Goal: Information Seeking & Learning: Learn about a topic

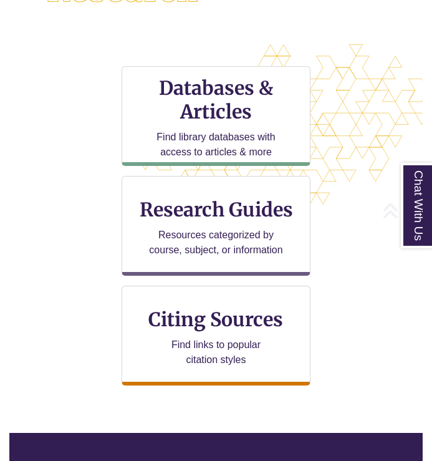
scroll to position [423, 0]
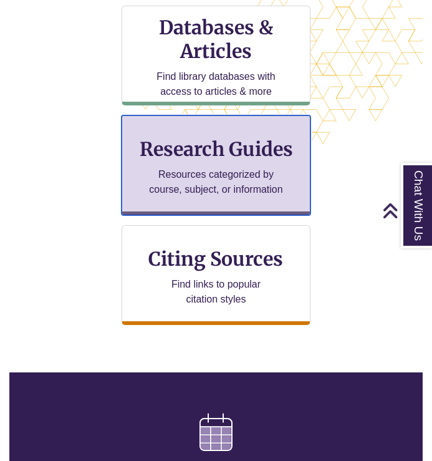
click at [170, 195] on p "Resources categorized by course, subject, or information" at bounding box center [216, 182] width 135 height 30
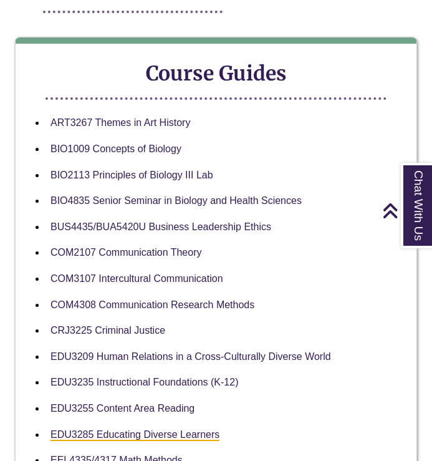
scroll to position [251, 0]
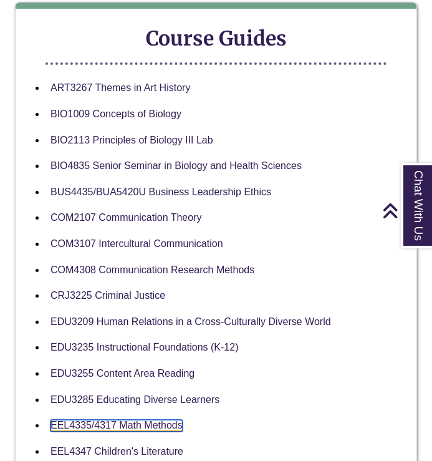
click at [132, 420] on link "EEL4335/4317 Math Methods" at bounding box center [117, 426] width 132 height 12
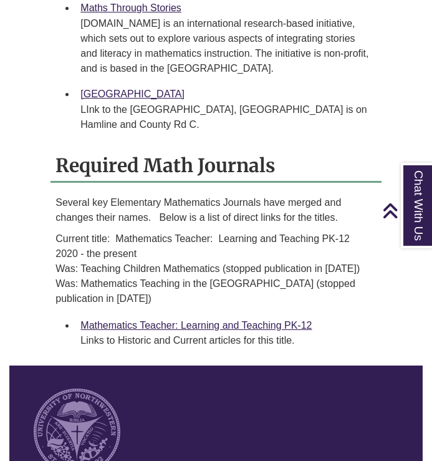
scroll to position [1760, 0]
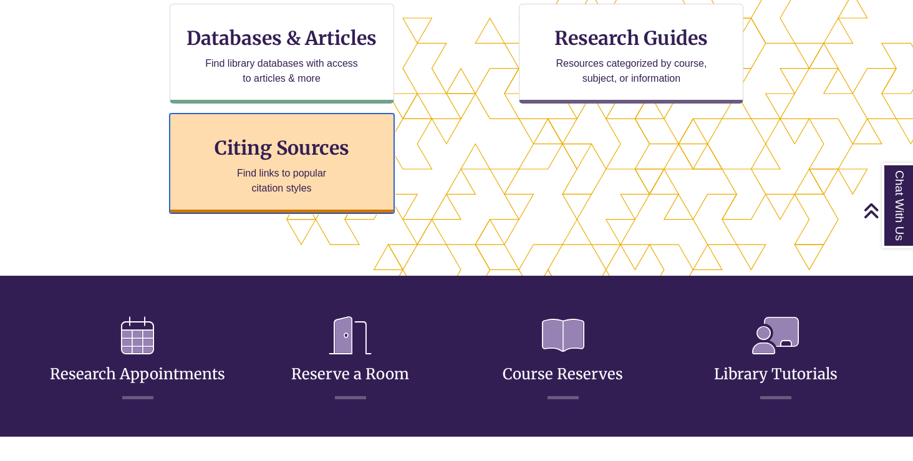
click at [297, 134] on div "Citing Sources Find links to popular citation styles" at bounding box center [282, 164] width 225 height 100
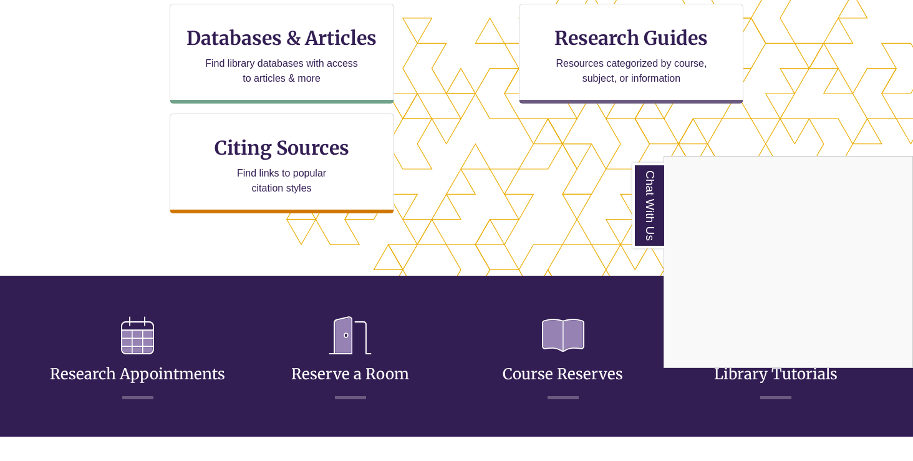
click at [580, 56] on div "Chat With Us" at bounding box center [456, 230] width 913 height 461
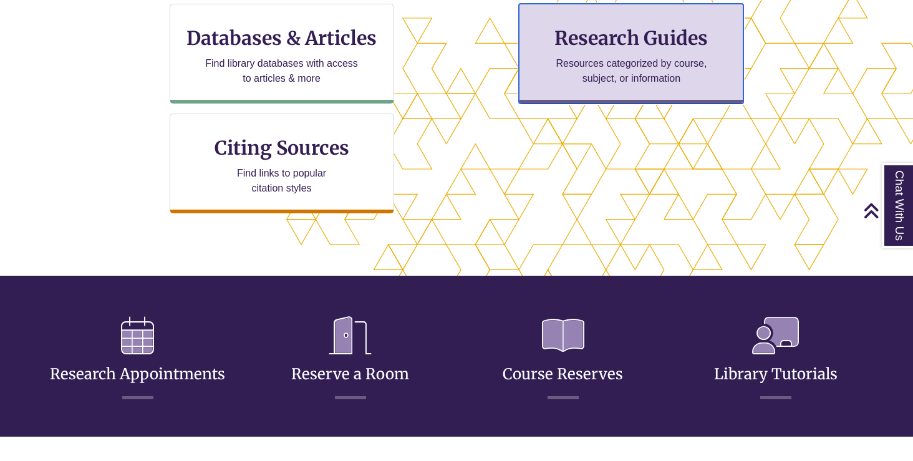
click at [578, 51] on div "Research Guides Resources categorized by course, subject, or information" at bounding box center [631, 54] width 225 height 100
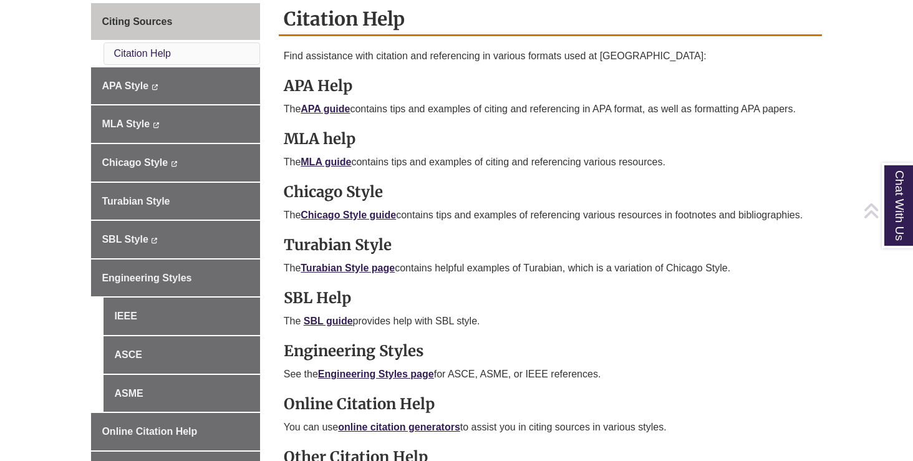
scroll to position [376, 0]
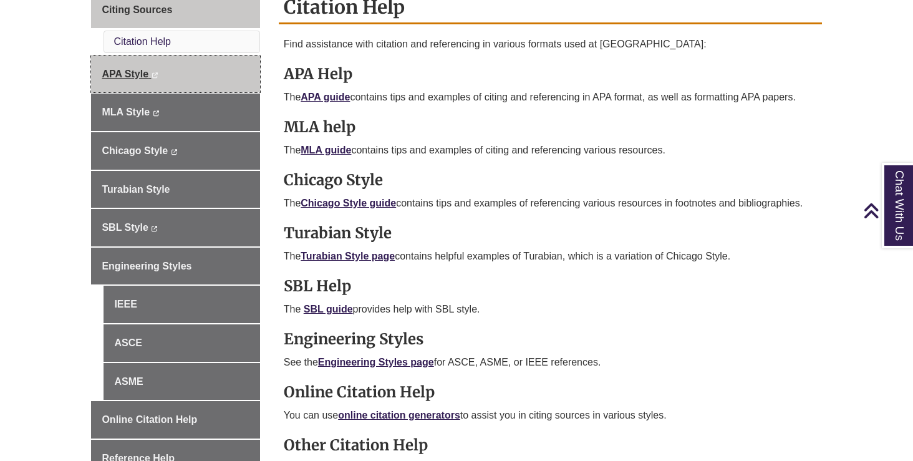
click at [207, 74] on link "APA Style This link opens in a new window This link opens in a new window" at bounding box center [175, 74] width 168 height 37
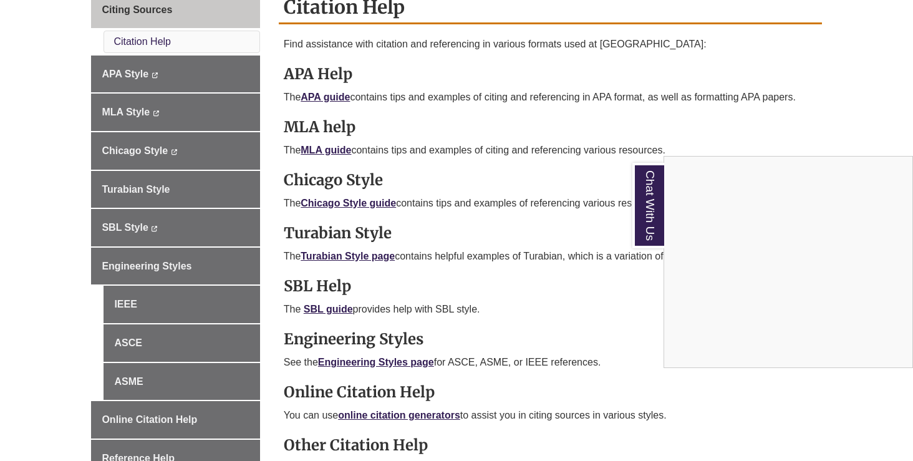
click at [526, 158] on div "Chat With Us" at bounding box center [456, 230] width 913 height 461
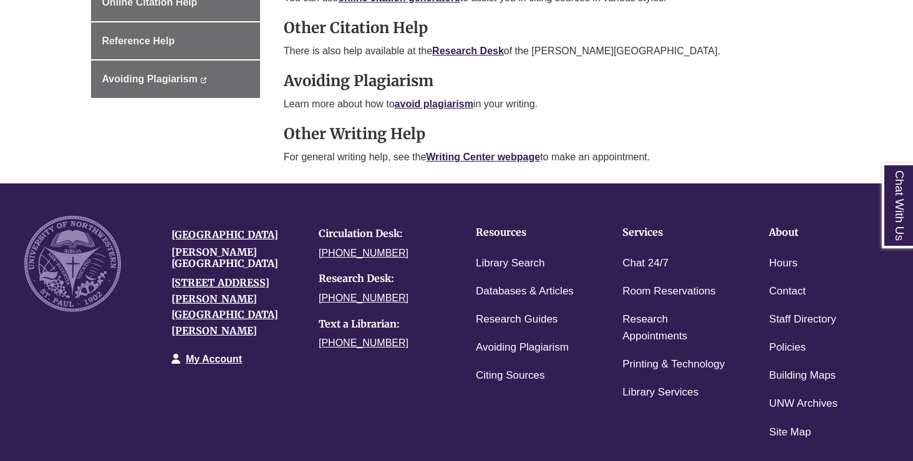
scroll to position [792, 0]
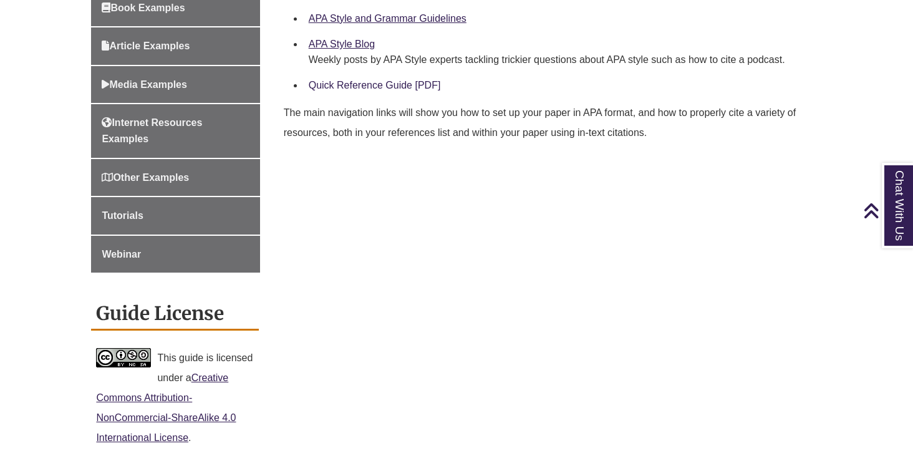
scroll to position [286, 0]
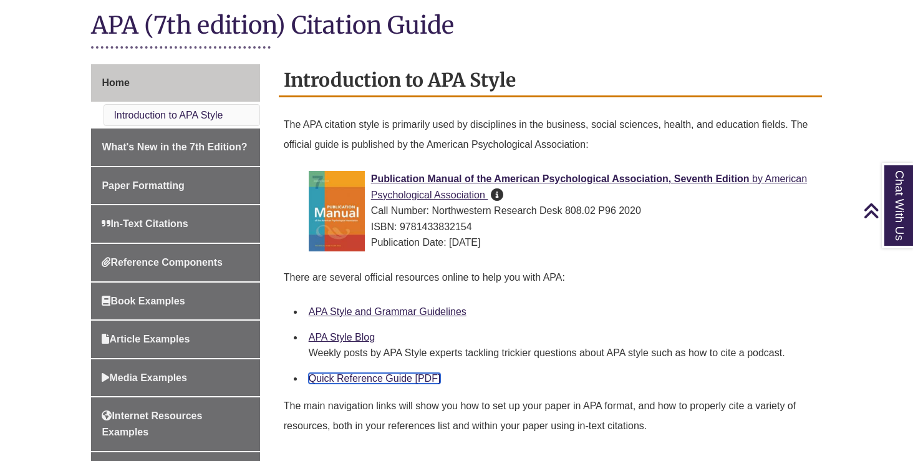
click at [352, 374] on link "Quick Reference Guide [PDF]" at bounding box center [375, 378] width 132 height 11
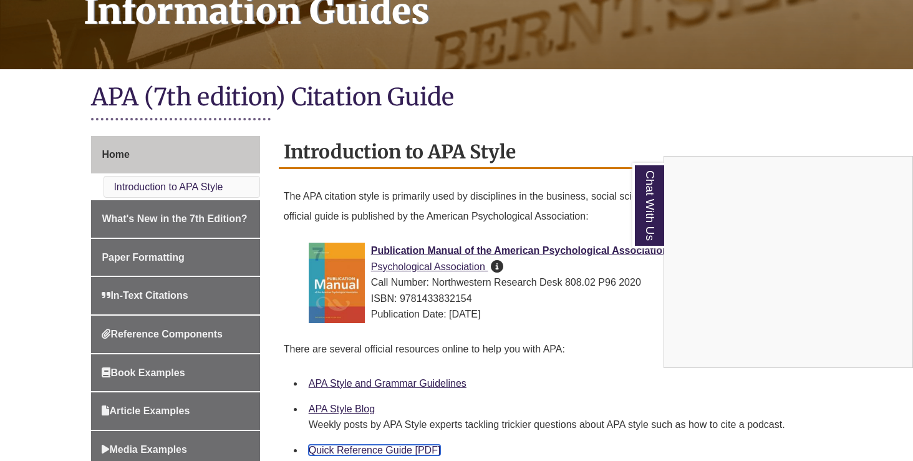
scroll to position [190, 0]
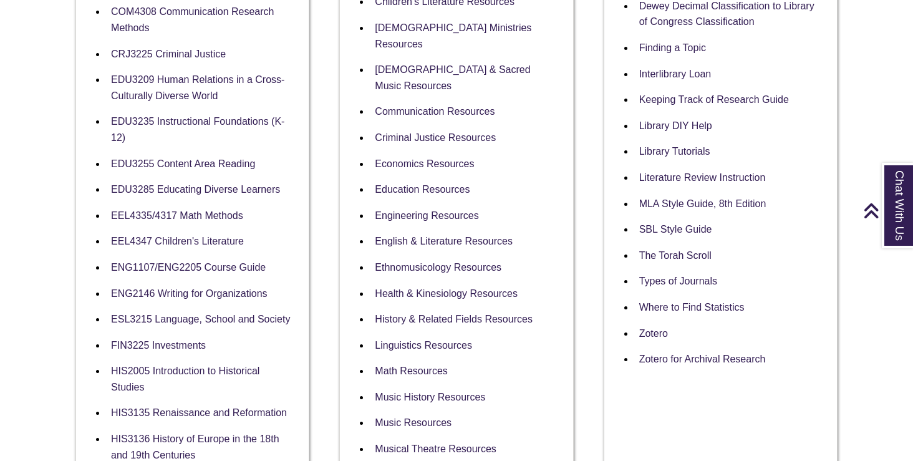
scroll to position [553, 0]
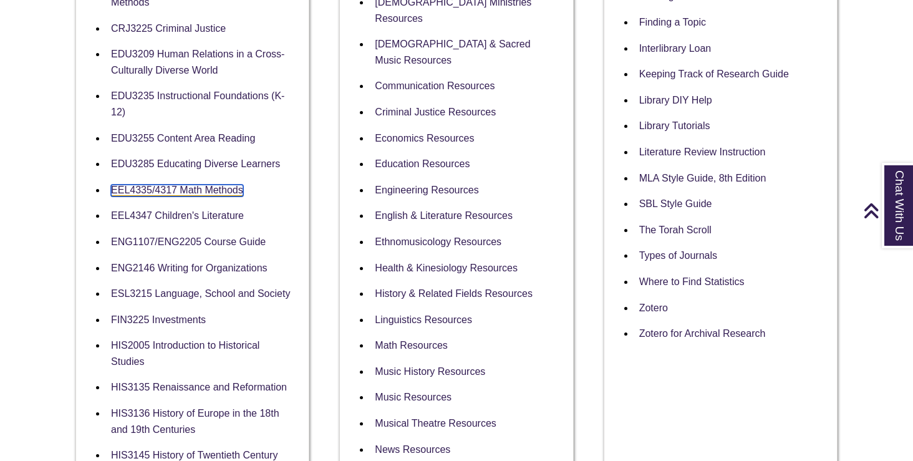
click at [219, 191] on link "EEL4335/4317 Math Methods" at bounding box center [177, 191] width 132 height 12
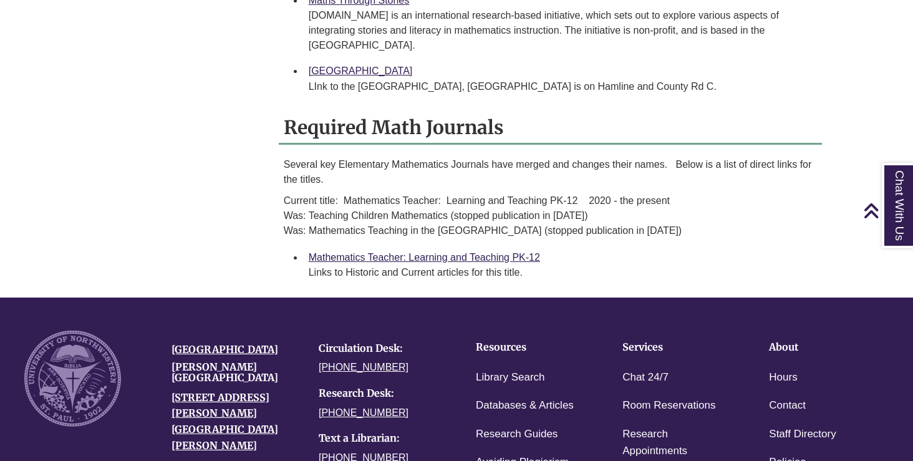
scroll to position [993, 0]
